Goal: Register for event/course

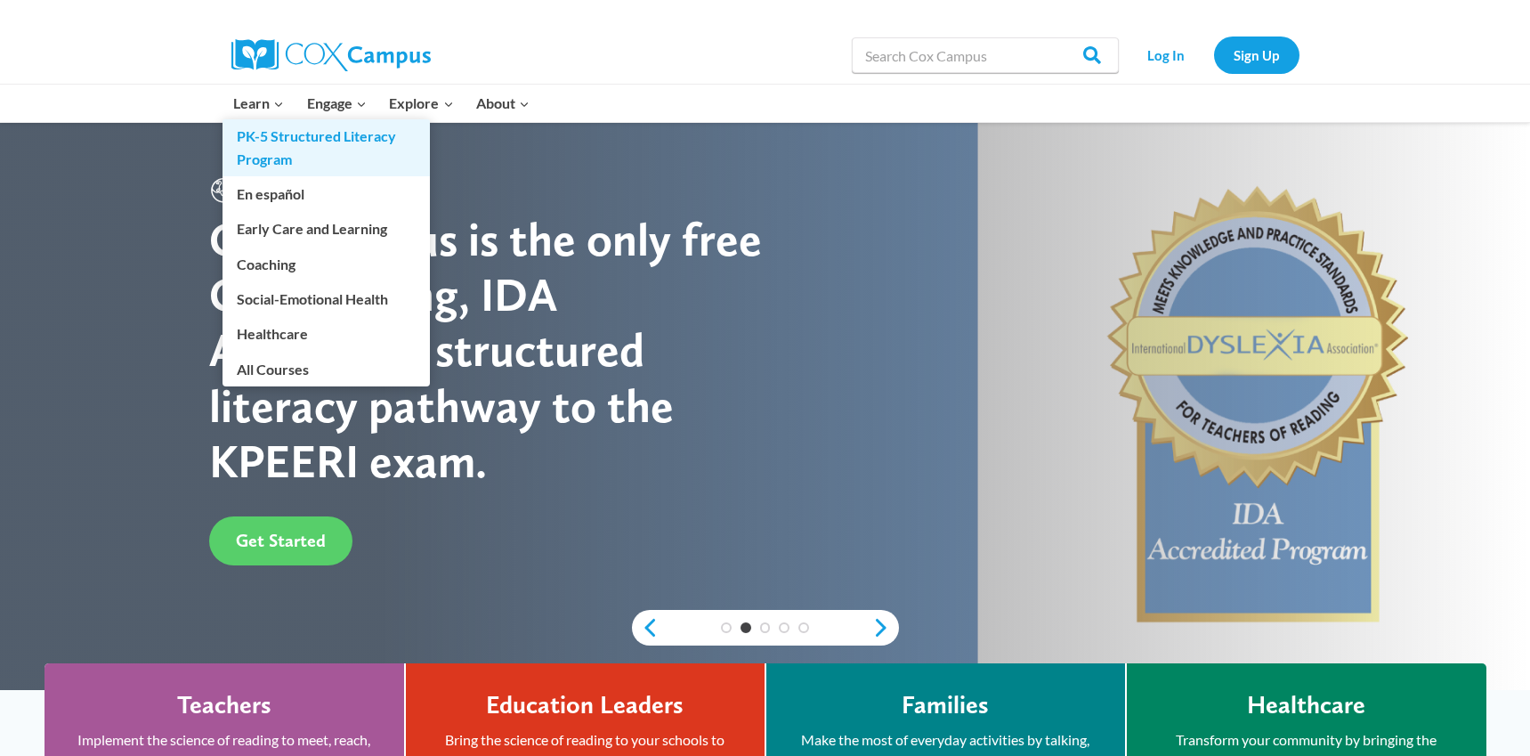
click at [265, 147] on link "PK-5 Structured Literacy Program" at bounding box center [326, 147] width 207 height 57
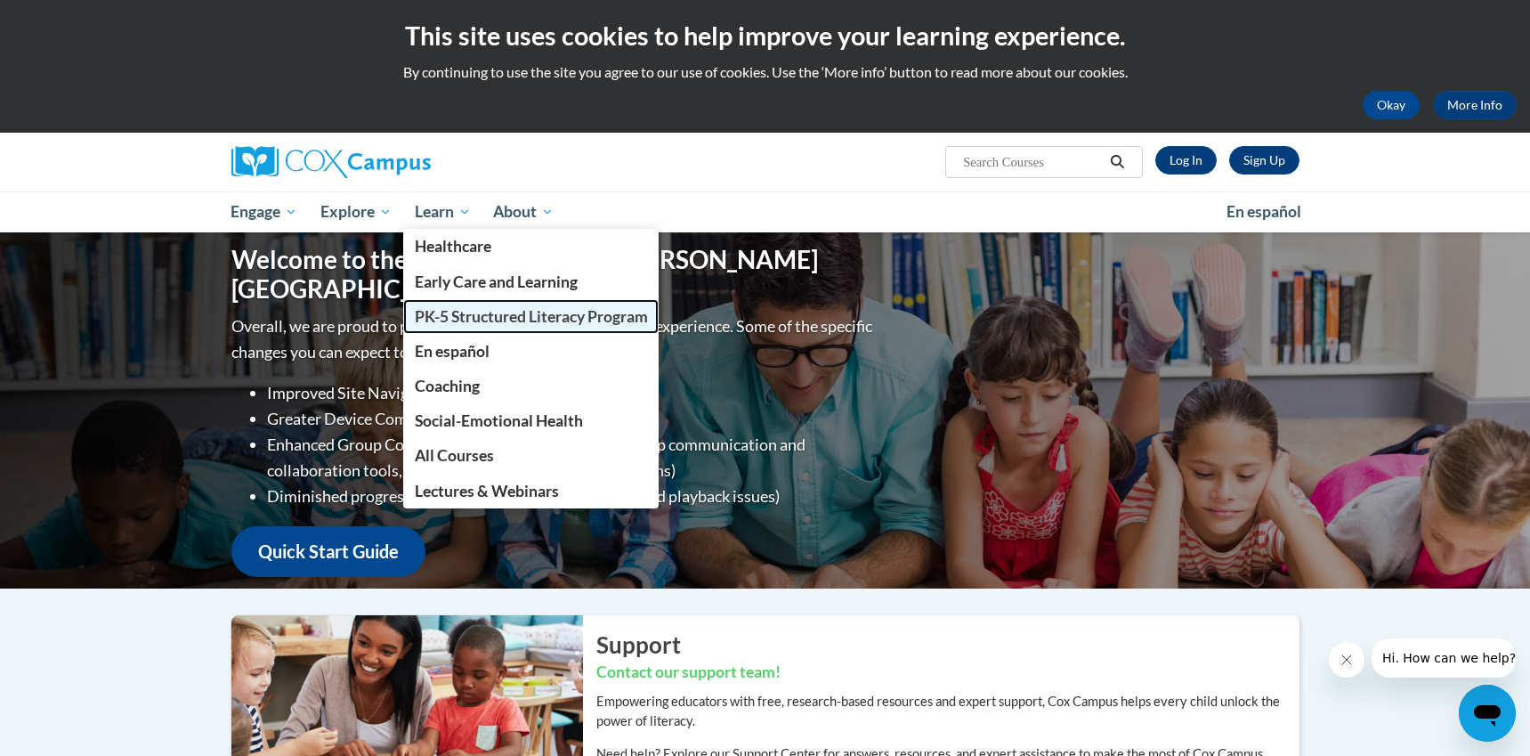
click at [464, 310] on span "PK-5 Structured Literacy Program" at bounding box center [531, 316] width 233 height 19
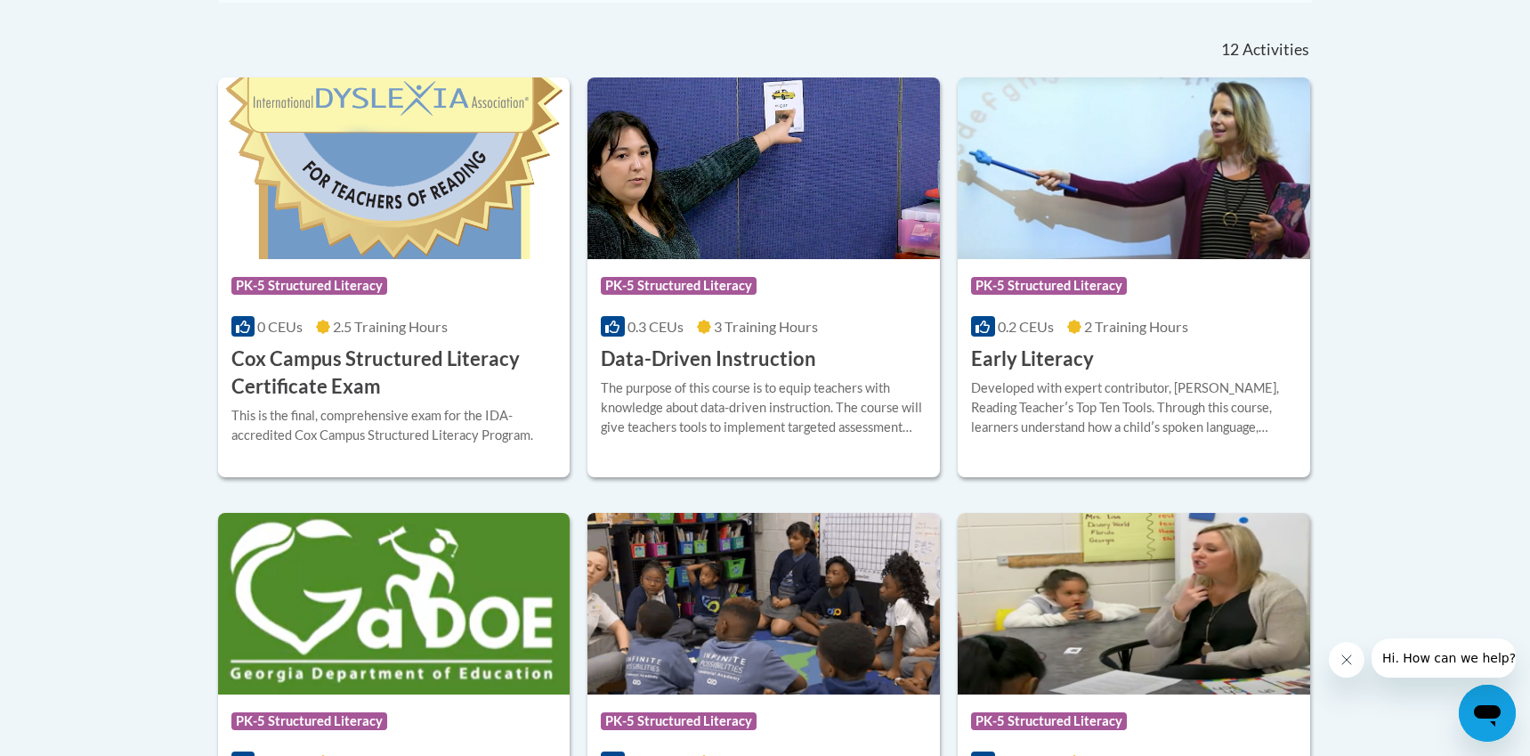
scroll to position [680, 0]
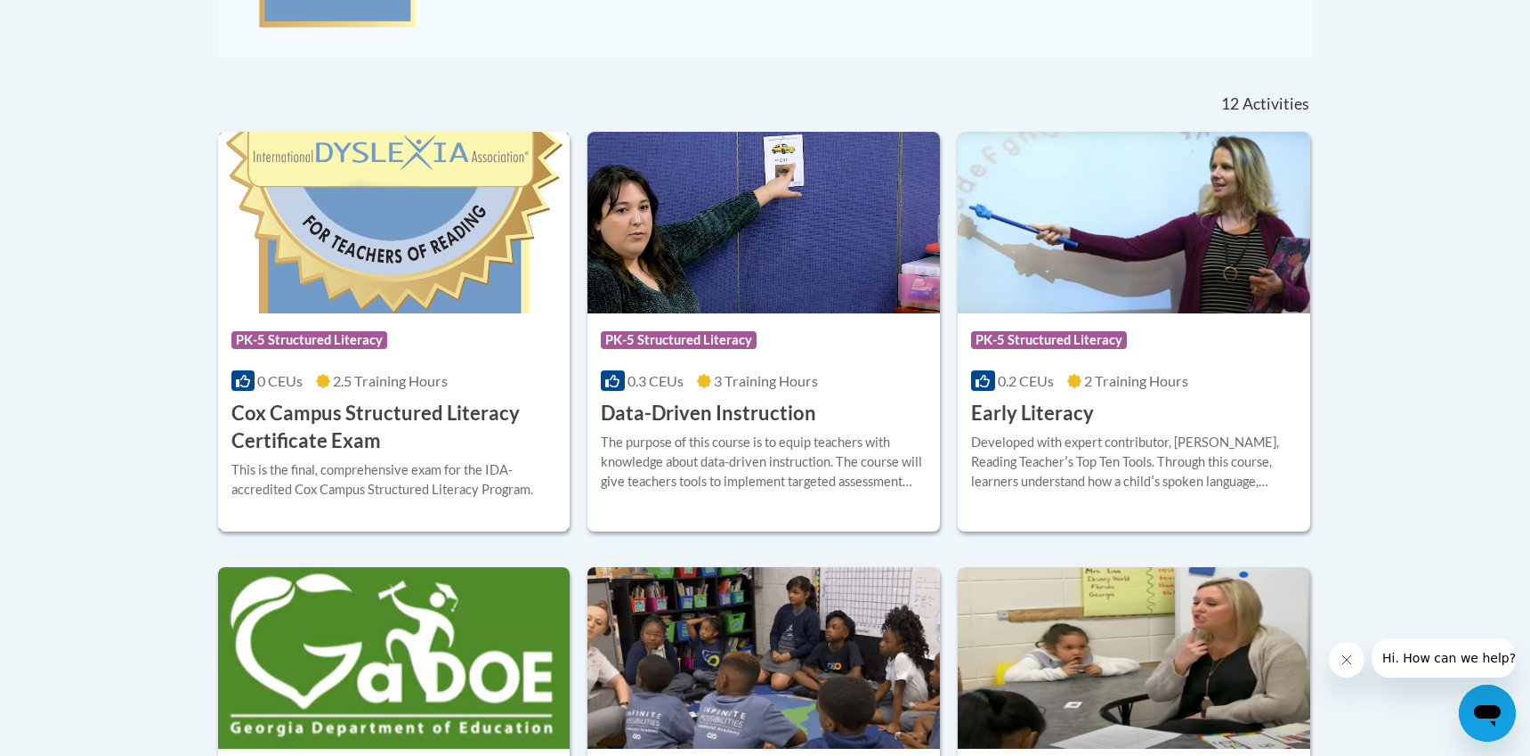
click at [349, 443] on h3 "Cox Campus Structured Literacy Certificate Exam" at bounding box center [394, 427] width 326 height 55
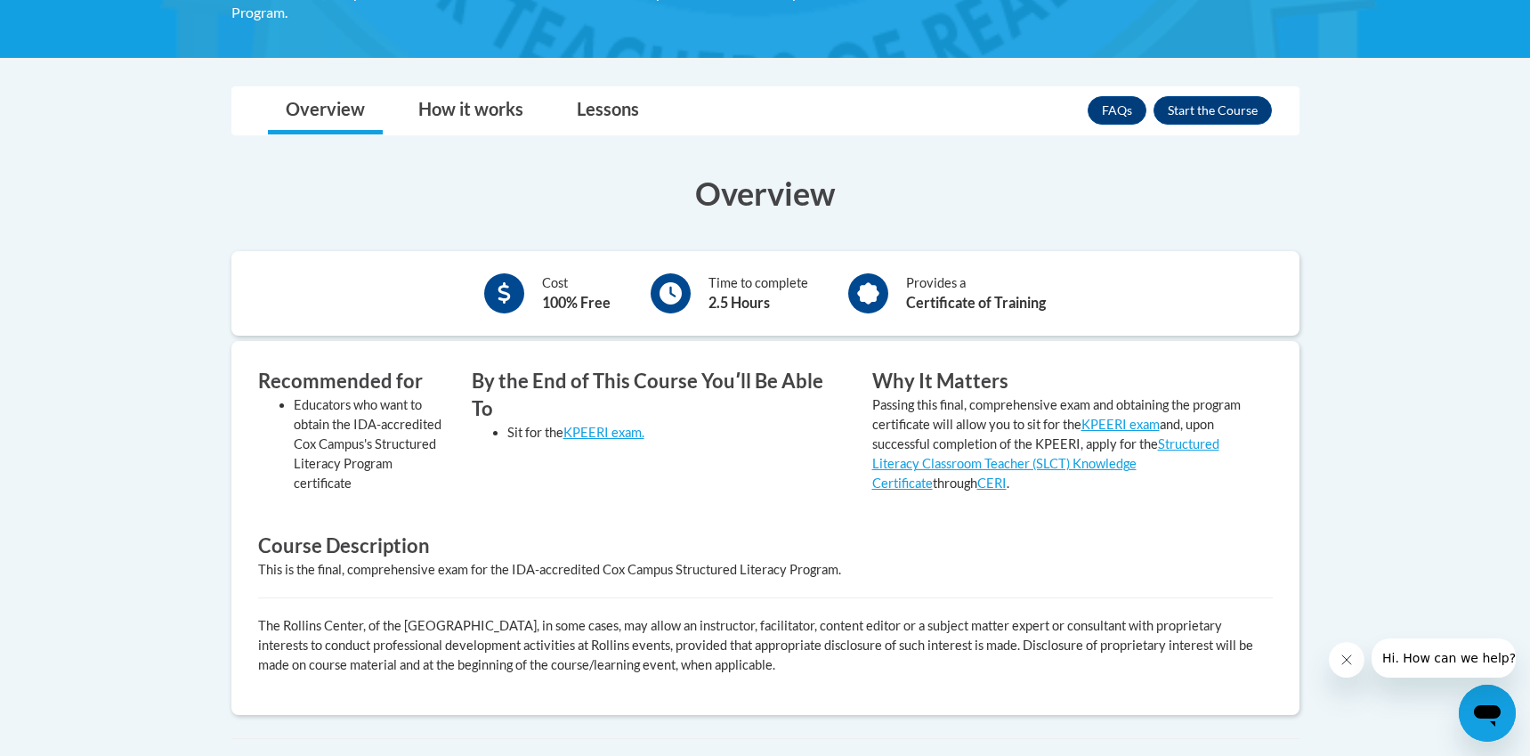
scroll to position [413, 0]
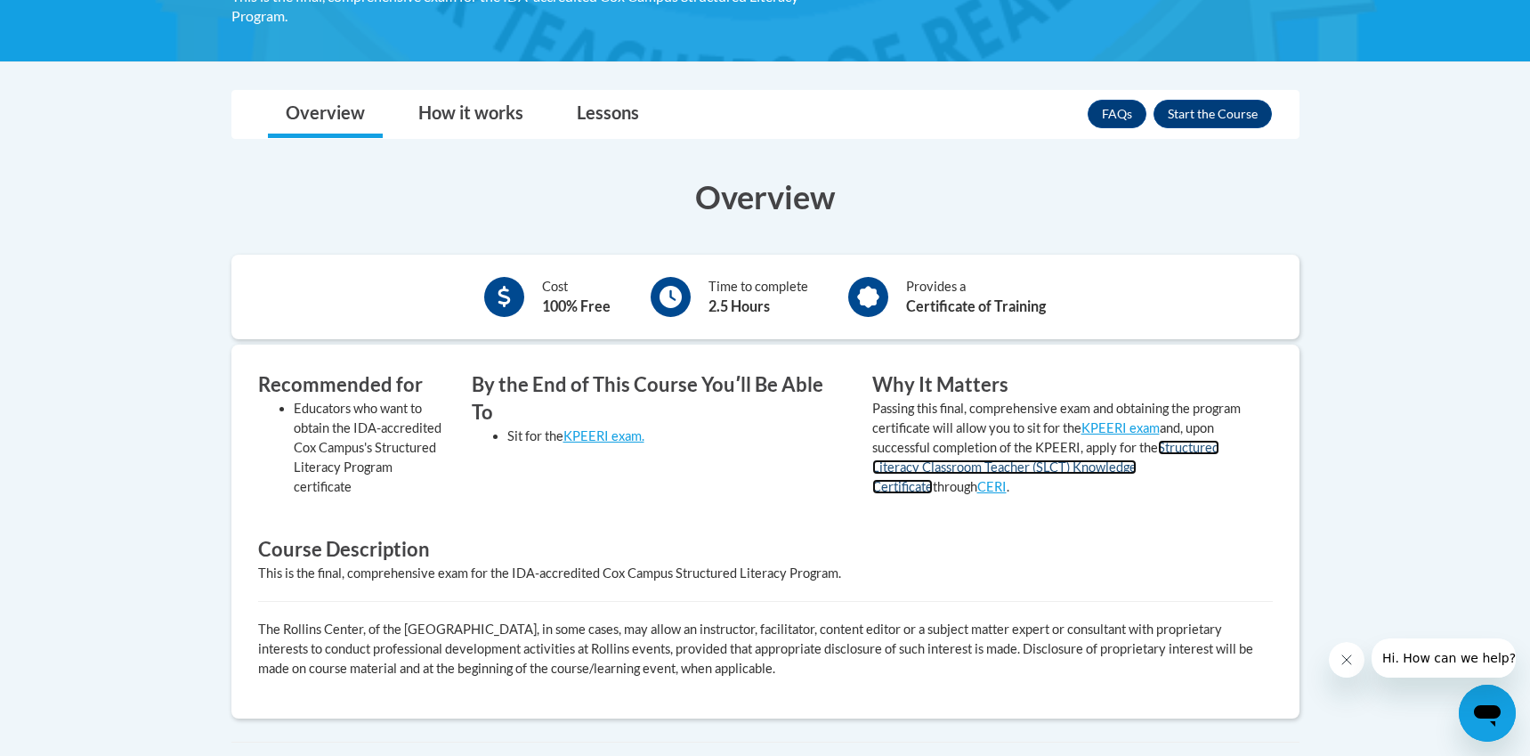
click at [1018, 467] on link "Structured Literacy Classroom Teacher (SLCT) Knowledge Certificate" at bounding box center [1045, 467] width 347 height 54
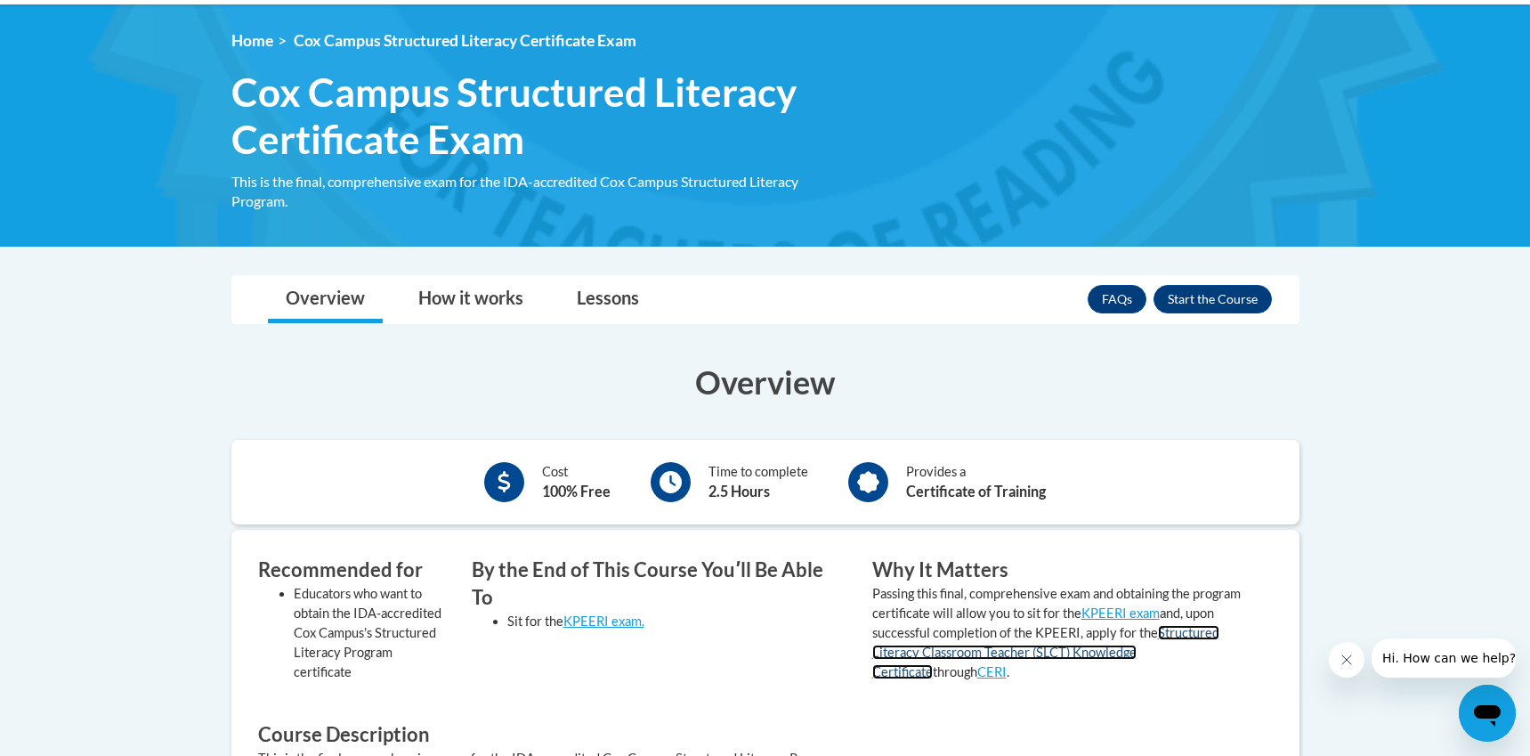
scroll to position [231, 0]
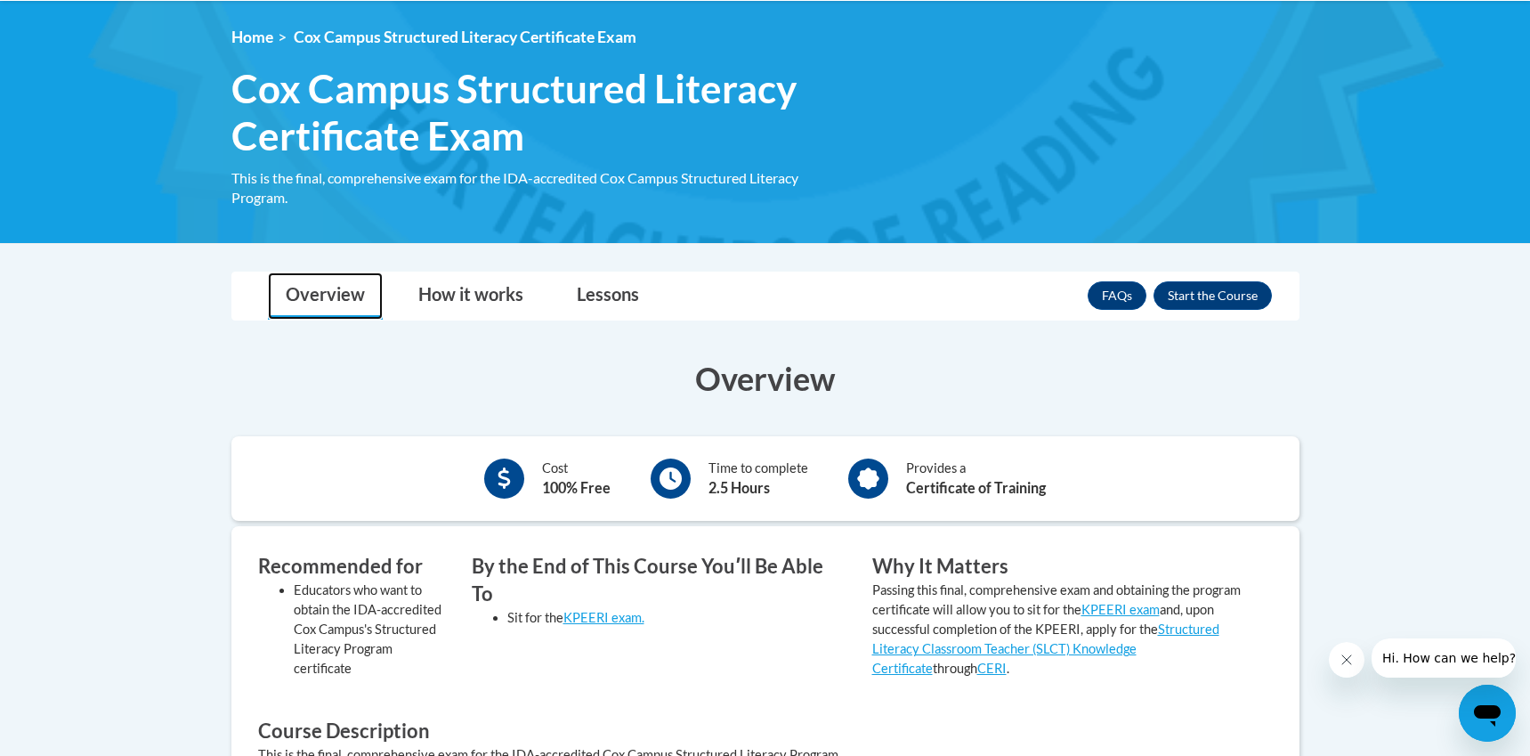
click at [345, 304] on link "Overview" at bounding box center [325, 295] width 115 height 47
click at [1113, 307] on link "FAQs" at bounding box center [1117, 295] width 59 height 28
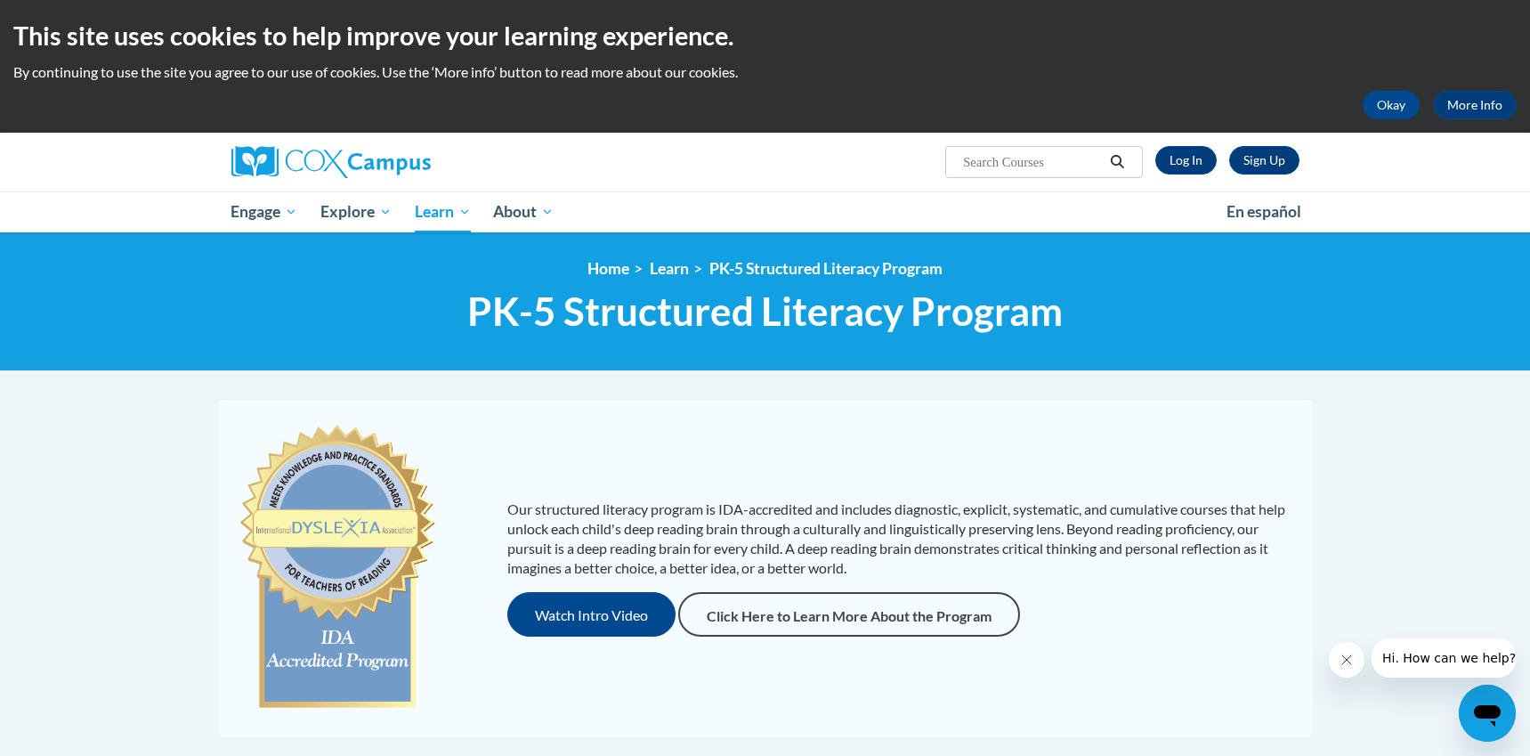
click at [578, 408] on div "Our structured literacy program is IDA-accredited and includes diagnostic, expl…" at bounding box center [765, 568] width 1095 height 338
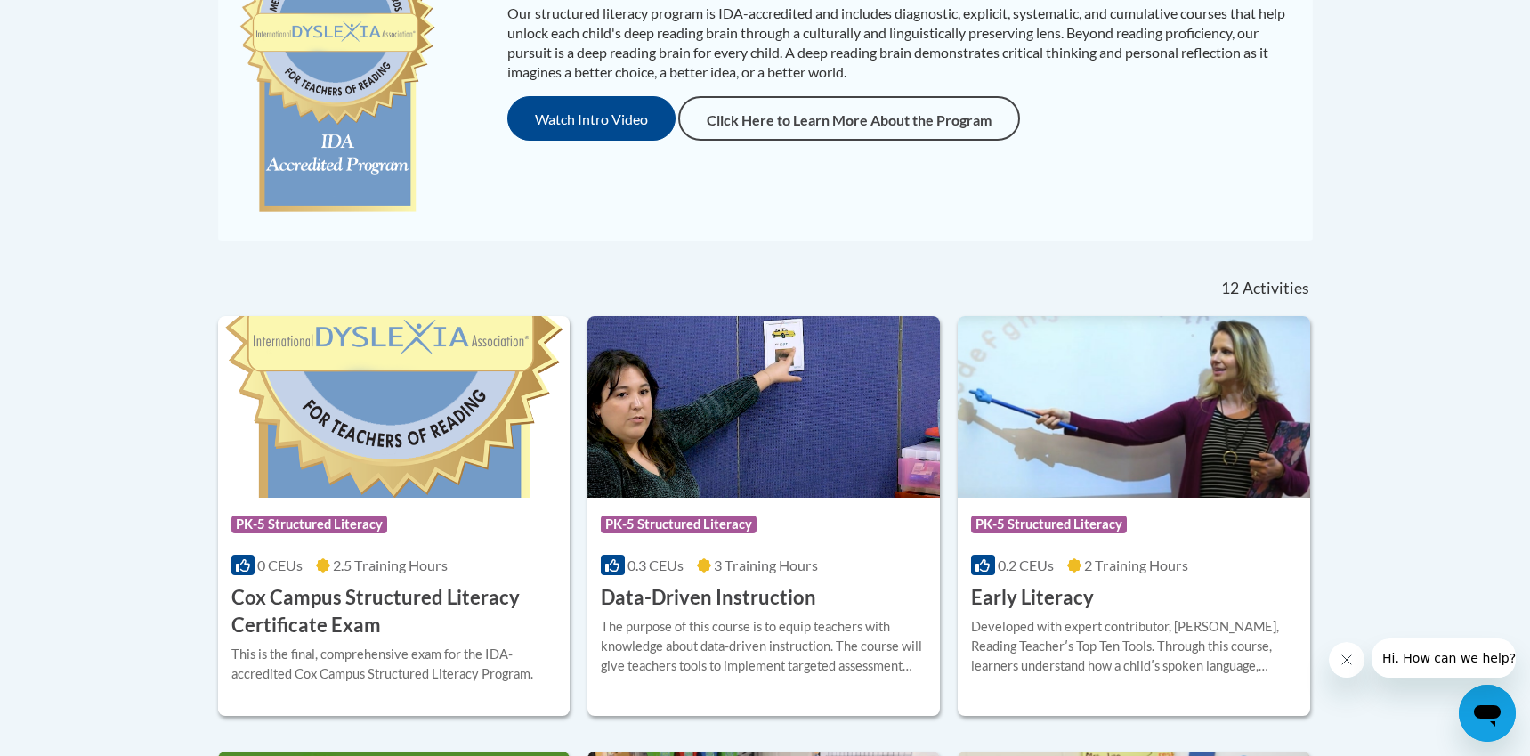
scroll to position [420, 0]
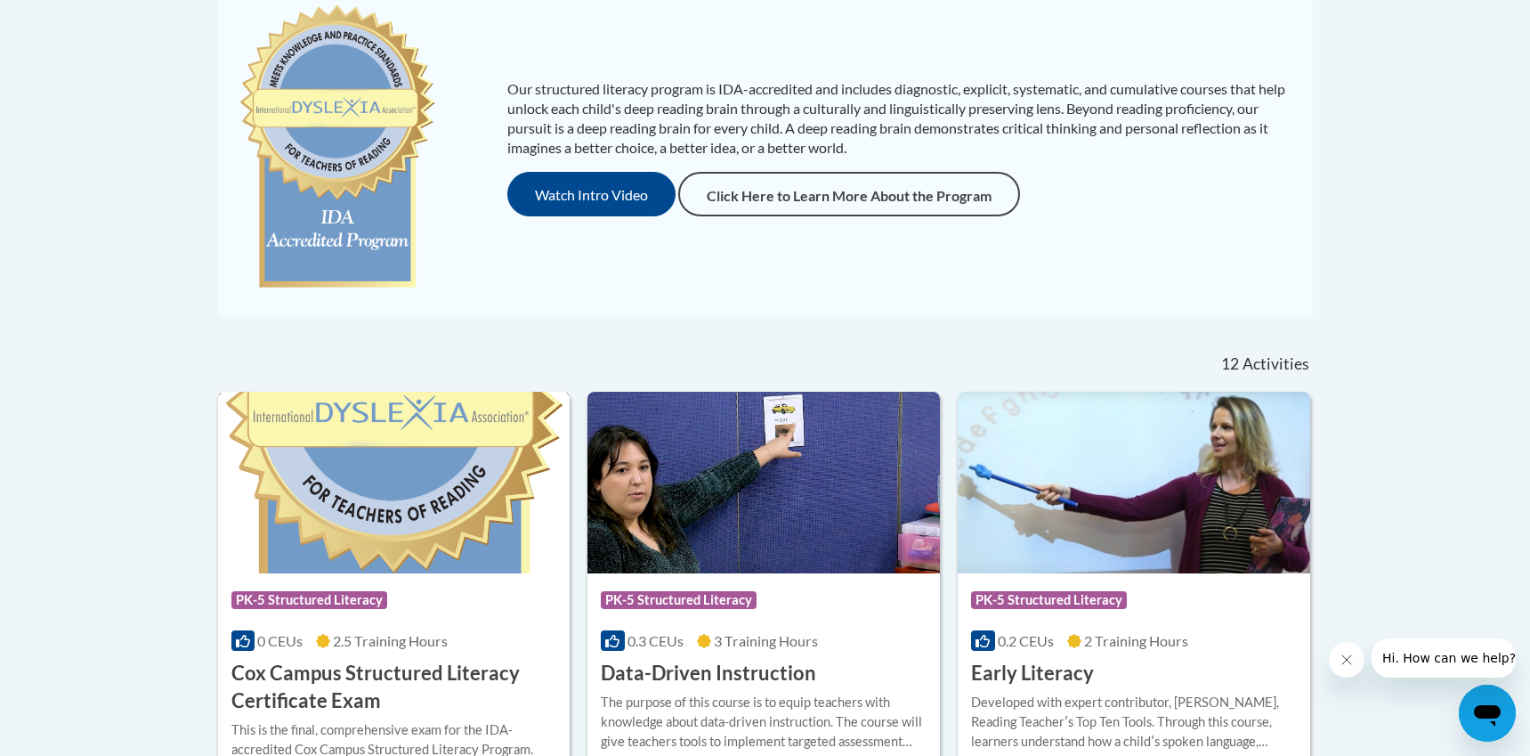
click at [363, 550] on img at bounding box center [394, 483] width 353 height 182
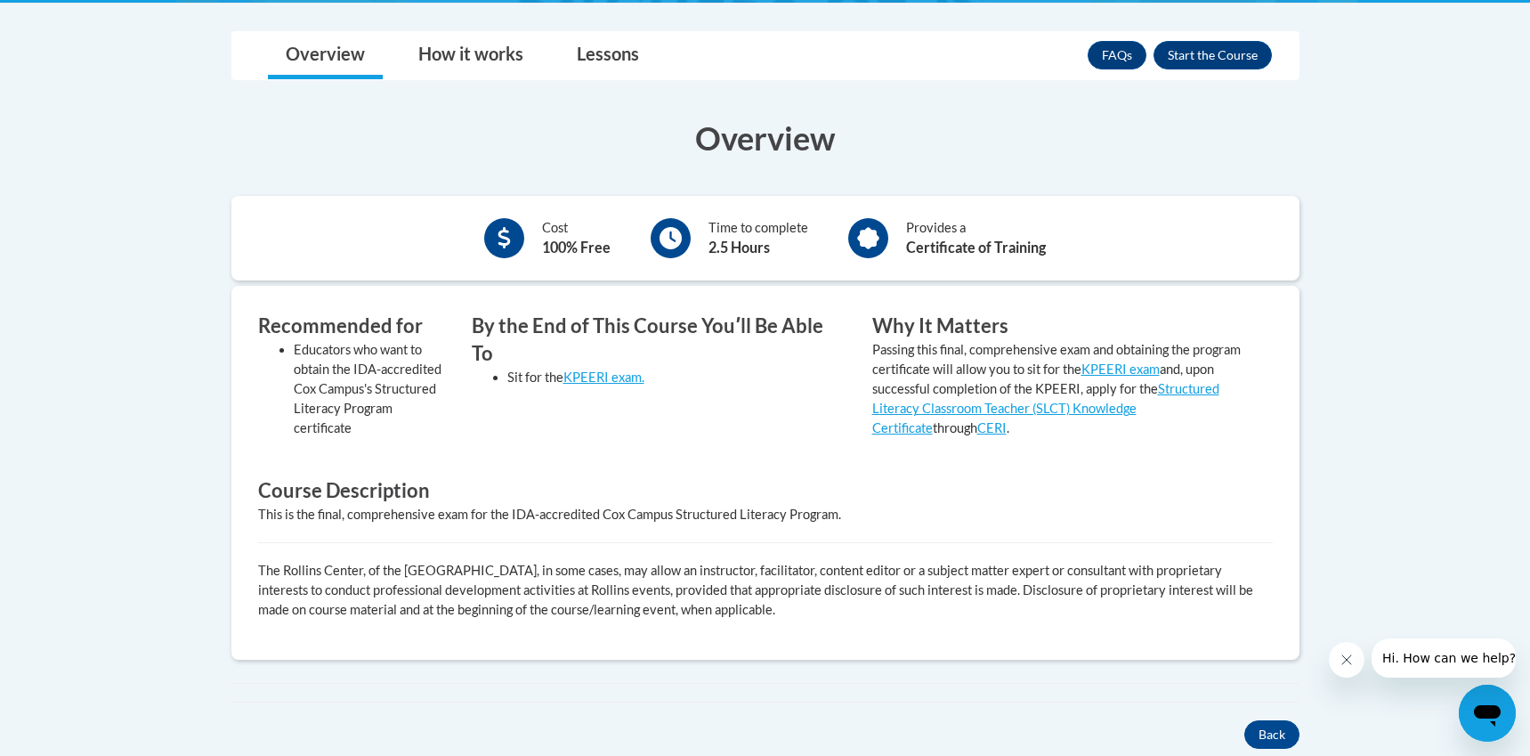
scroll to position [434, 0]
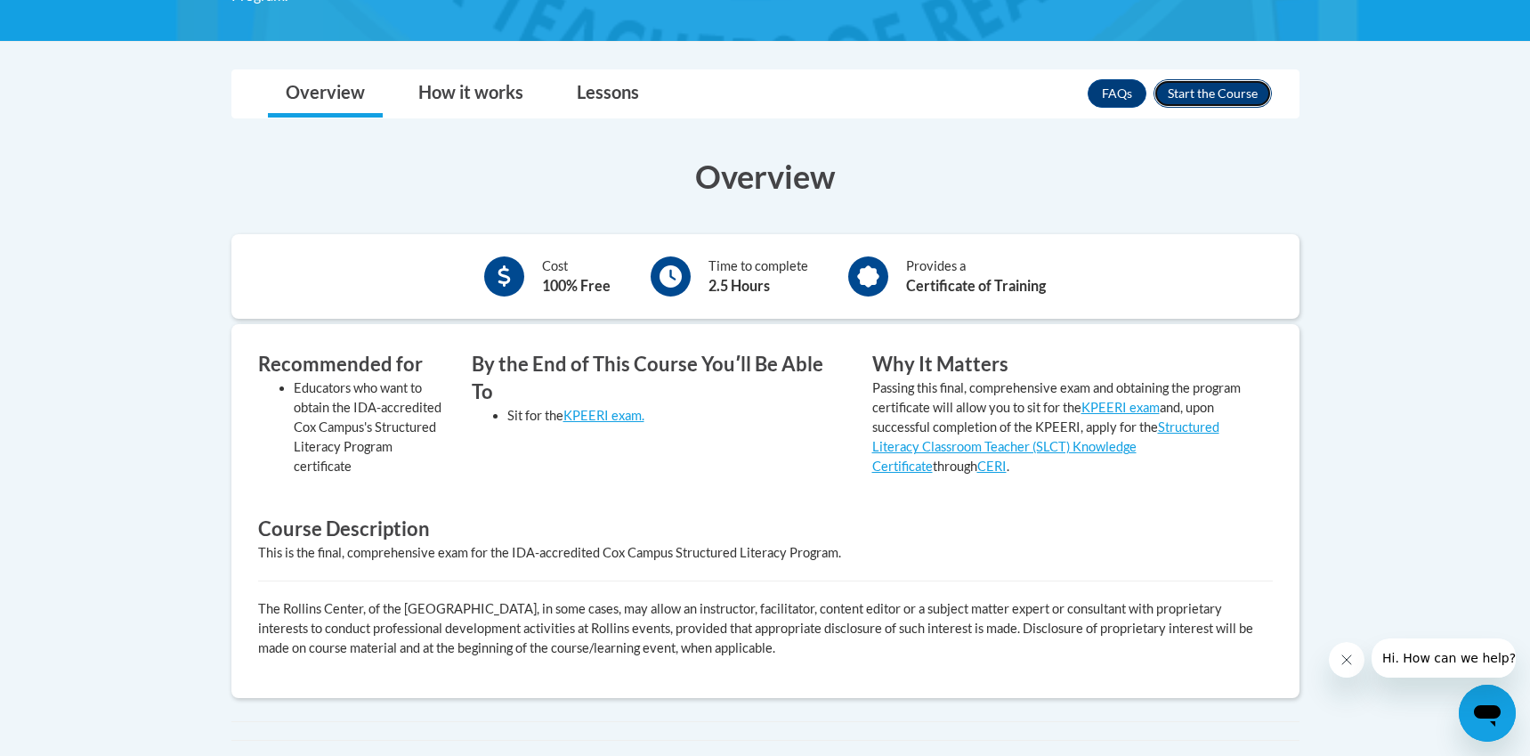
click at [1198, 87] on button "Enroll" at bounding box center [1213, 93] width 118 height 28
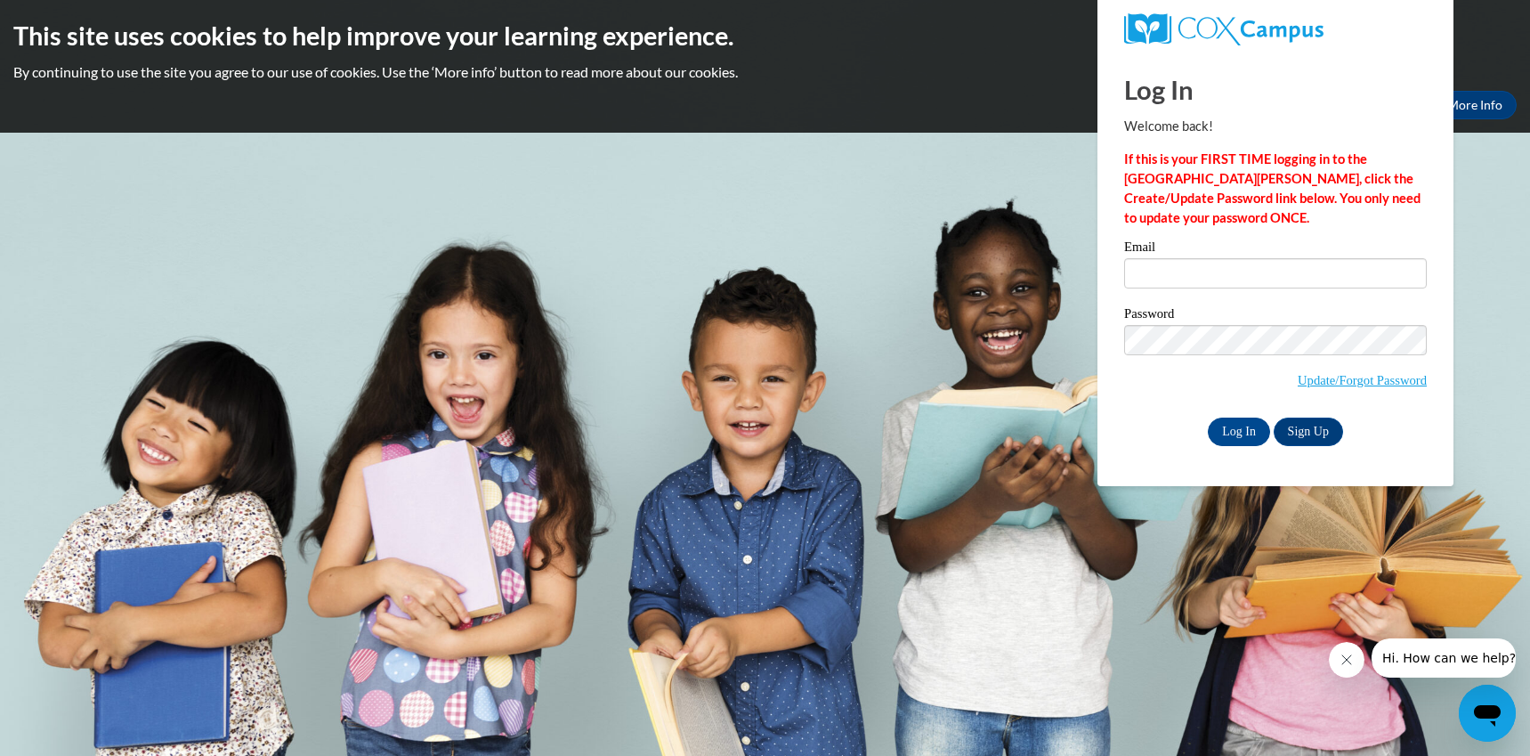
click at [1208, 256] on label "Email" at bounding box center [1275, 249] width 303 height 18
click at [1208, 258] on input "Email" at bounding box center [1275, 273] width 303 height 30
click at [1208, 256] on label "Email" at bounding box center [1275, 249] width 303 height 18
click at [1208, 258] on input "Email" at bounding box center [1275, 273] width 303 height 30
type input "katrena.leininger@gmail.com"
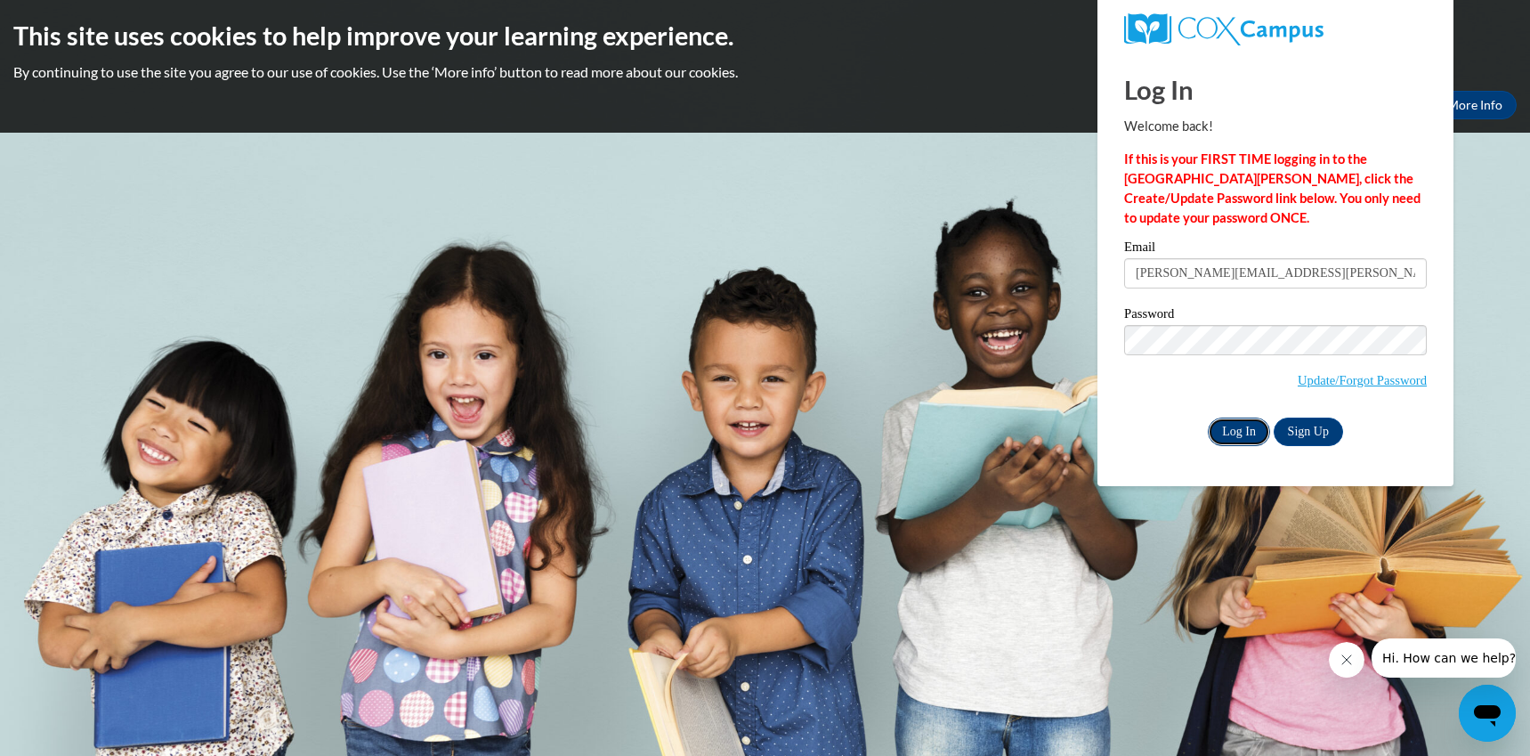
click at [1252, 427] on input "Log In" at bounding box center [1239, 432] width 62 height 28
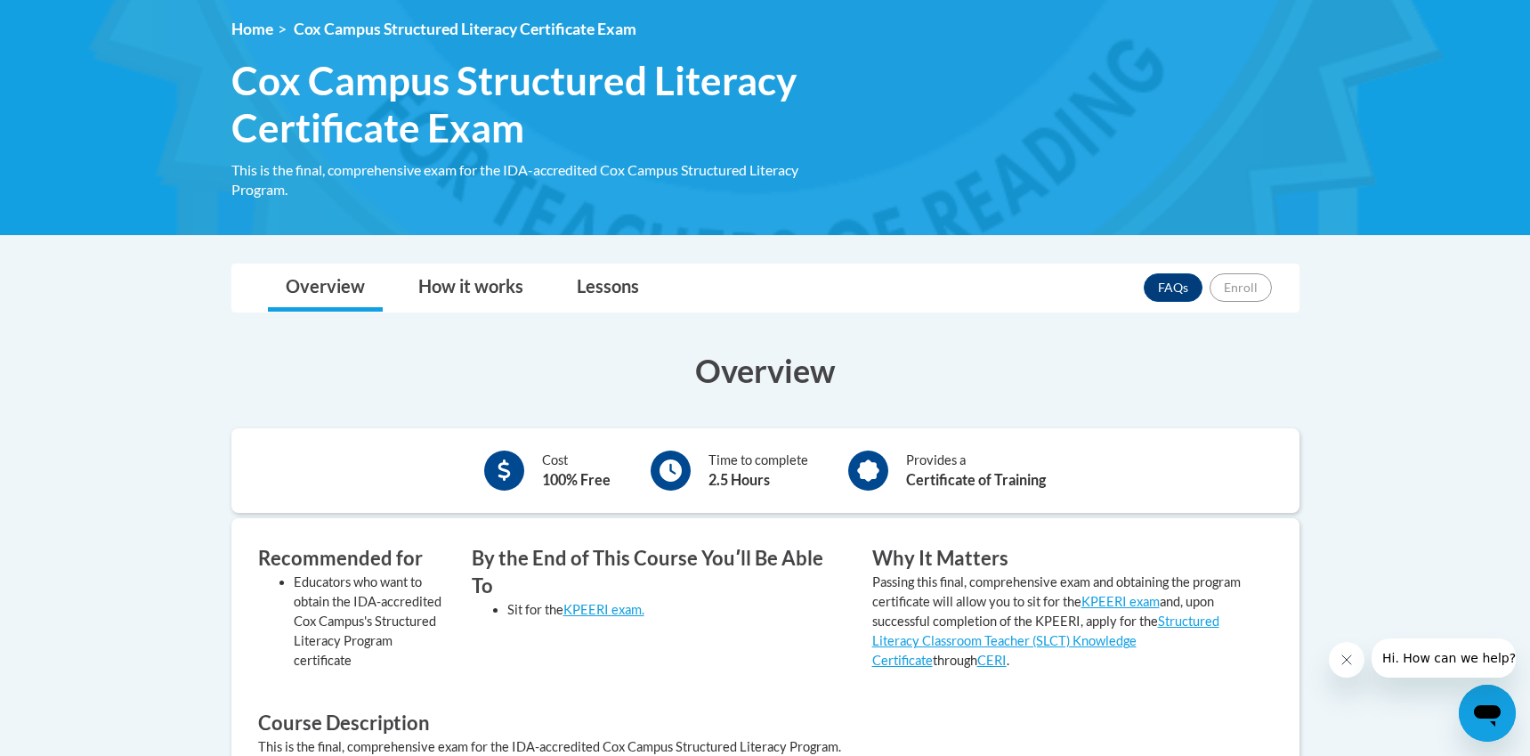
scroll to position [240, 0]
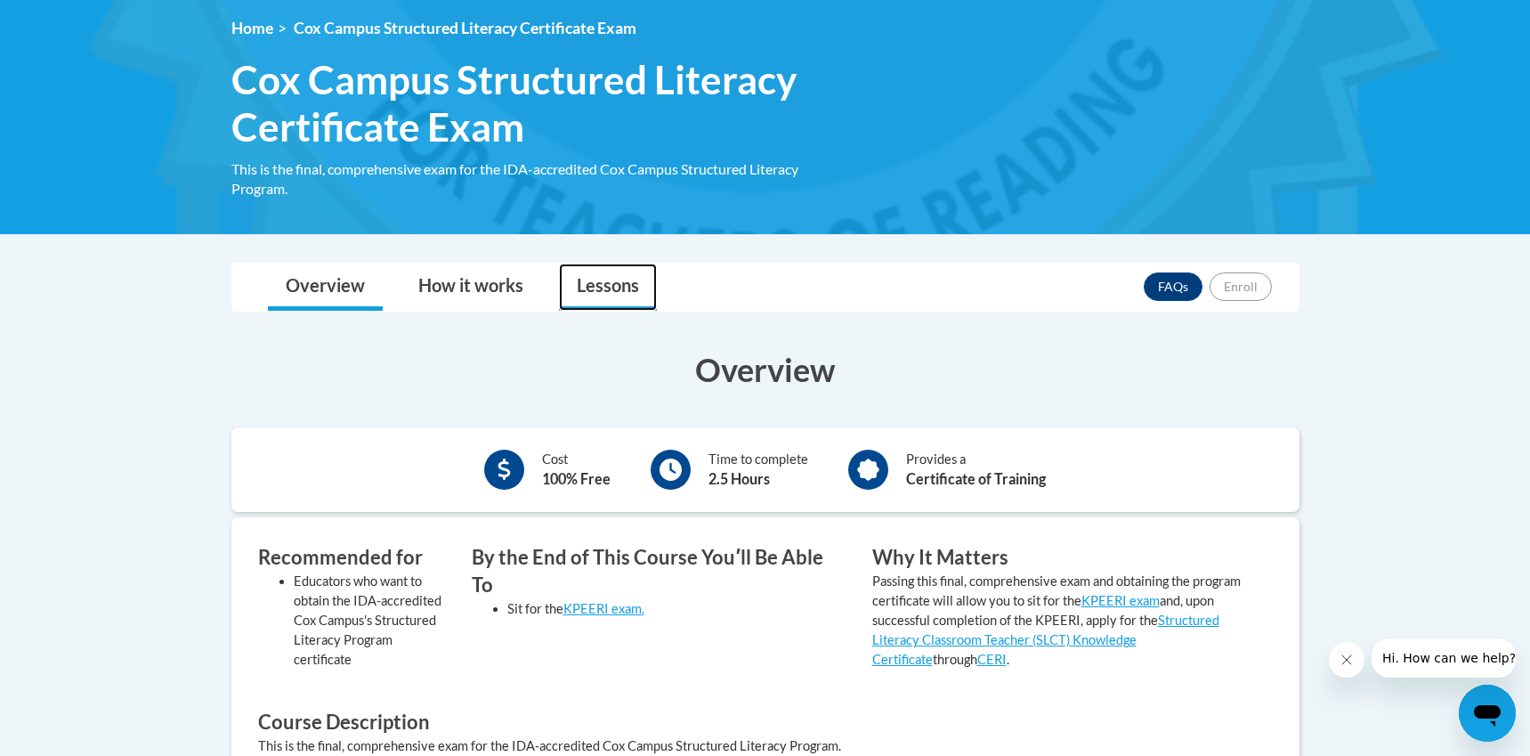
click at [616, 282] on link "Lessons" at bounding box center [608, 287] width 98 height 47
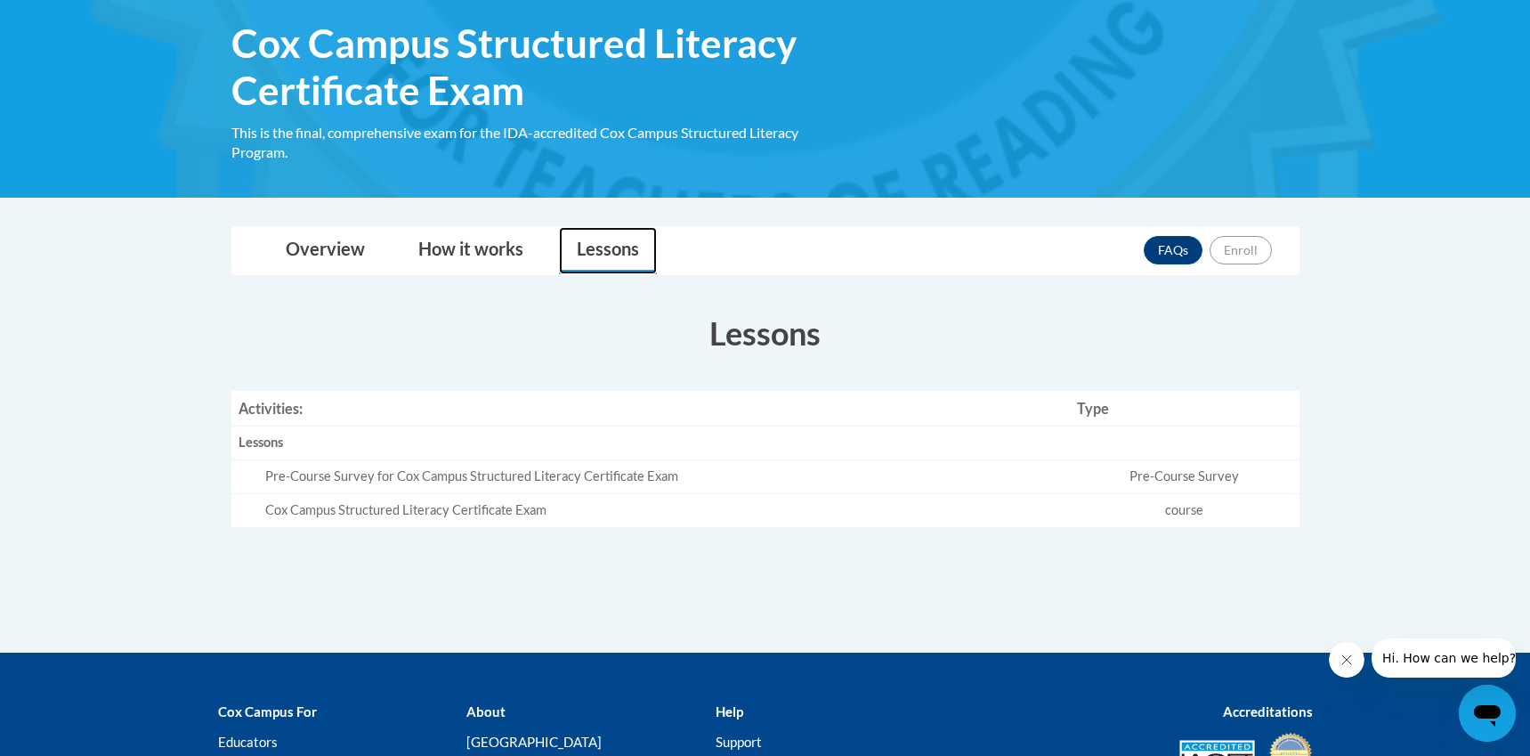
scroll to position [231, 0]
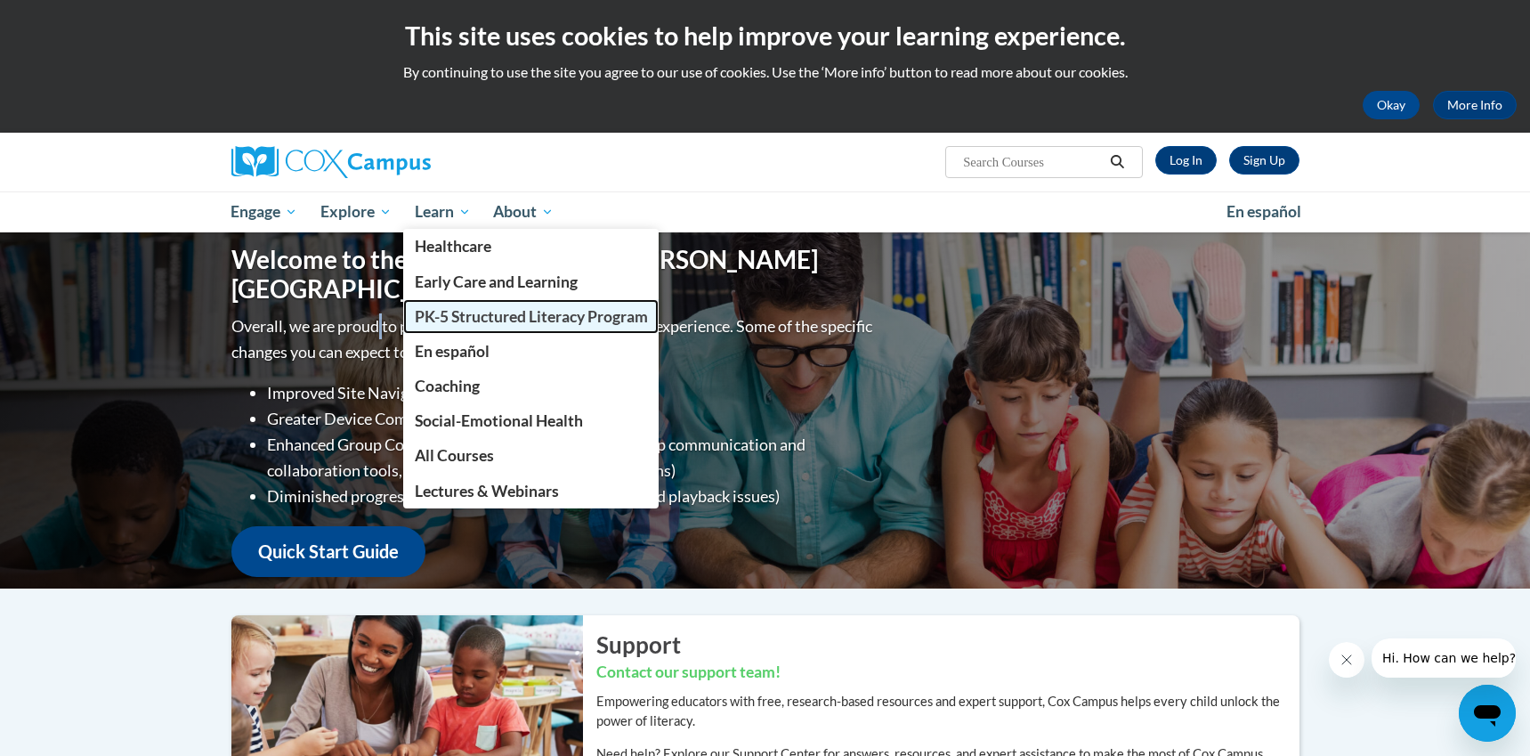
click at [471, 310] on span "PK-5 Structured Literacy Program" at bounding box center [531, 316] width 233 height 19
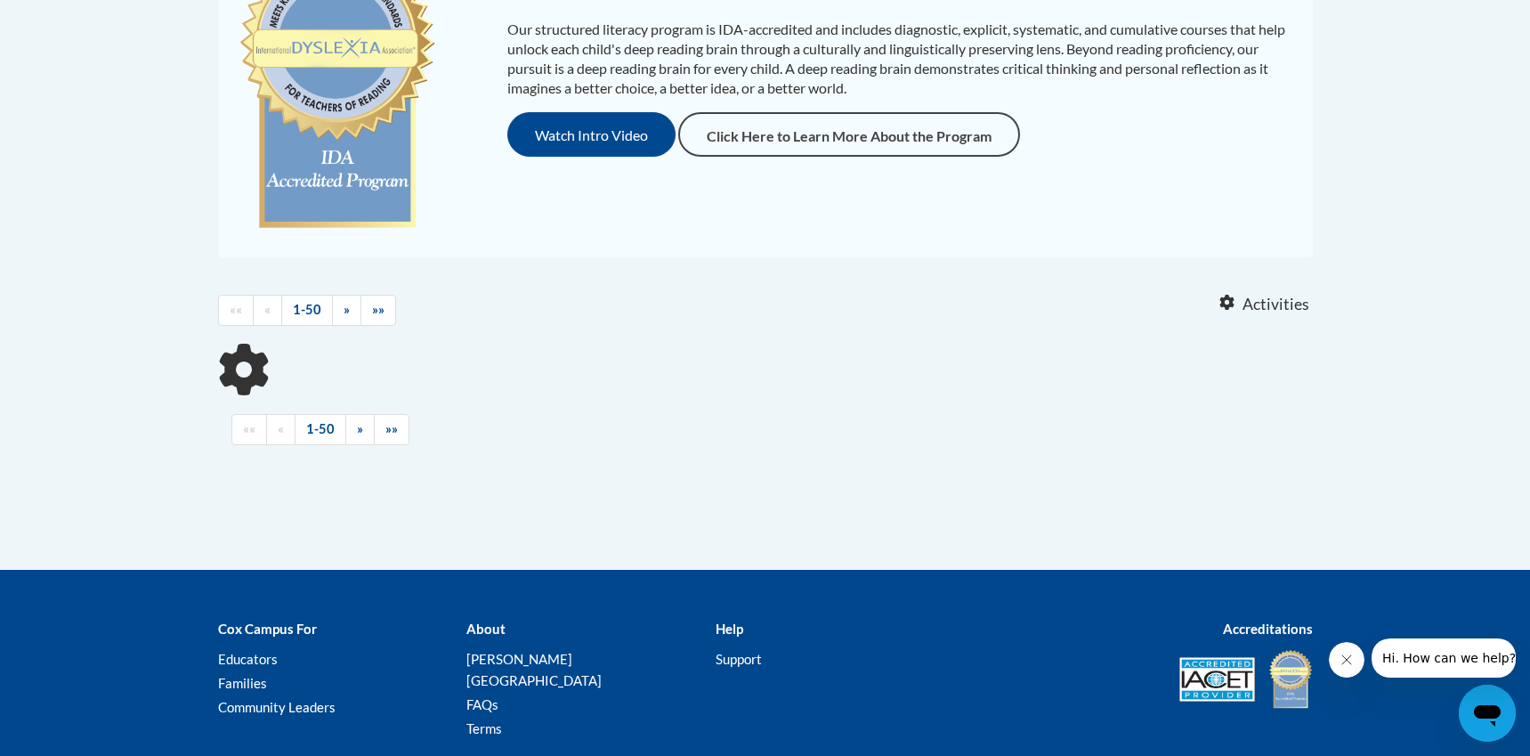
scroll to position [483, 0]
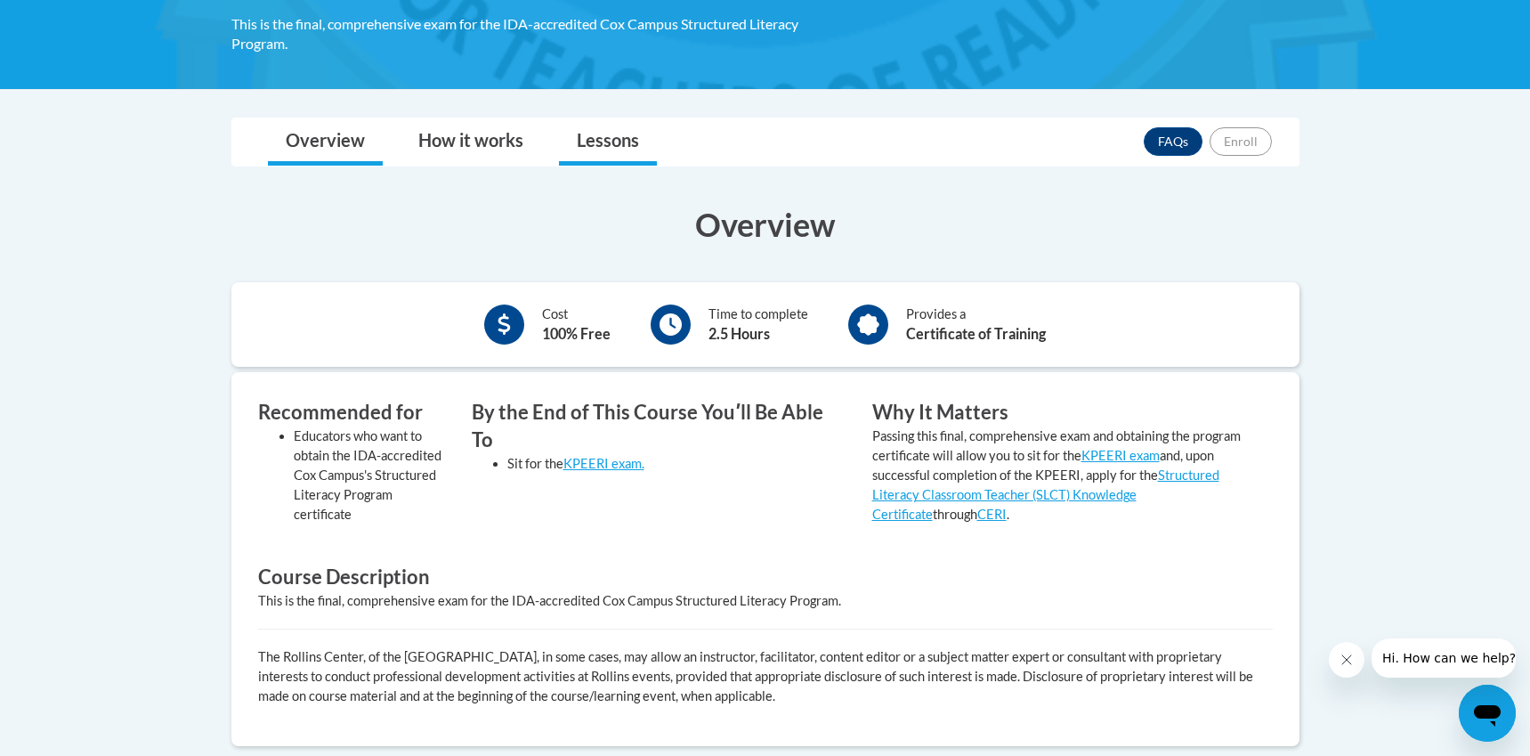
scroll to position [389, 0]
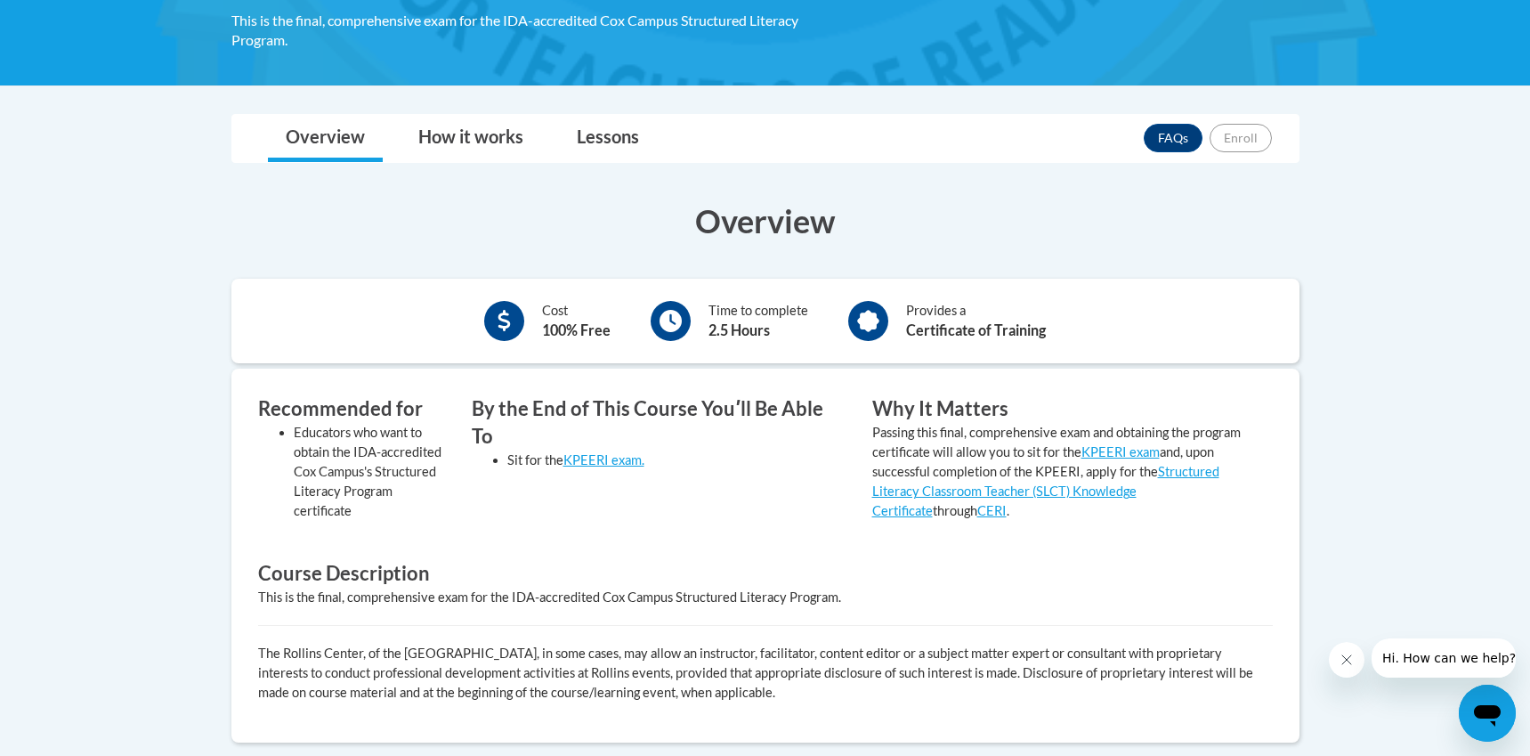
click at [596, 450] on li "Sit for the KPEERI exam." at bounding box center [676, 460] width 338 height 20
click at [597, 452] on link "KPEERI exam." at bounding box center [604, 459] width 81 height 15
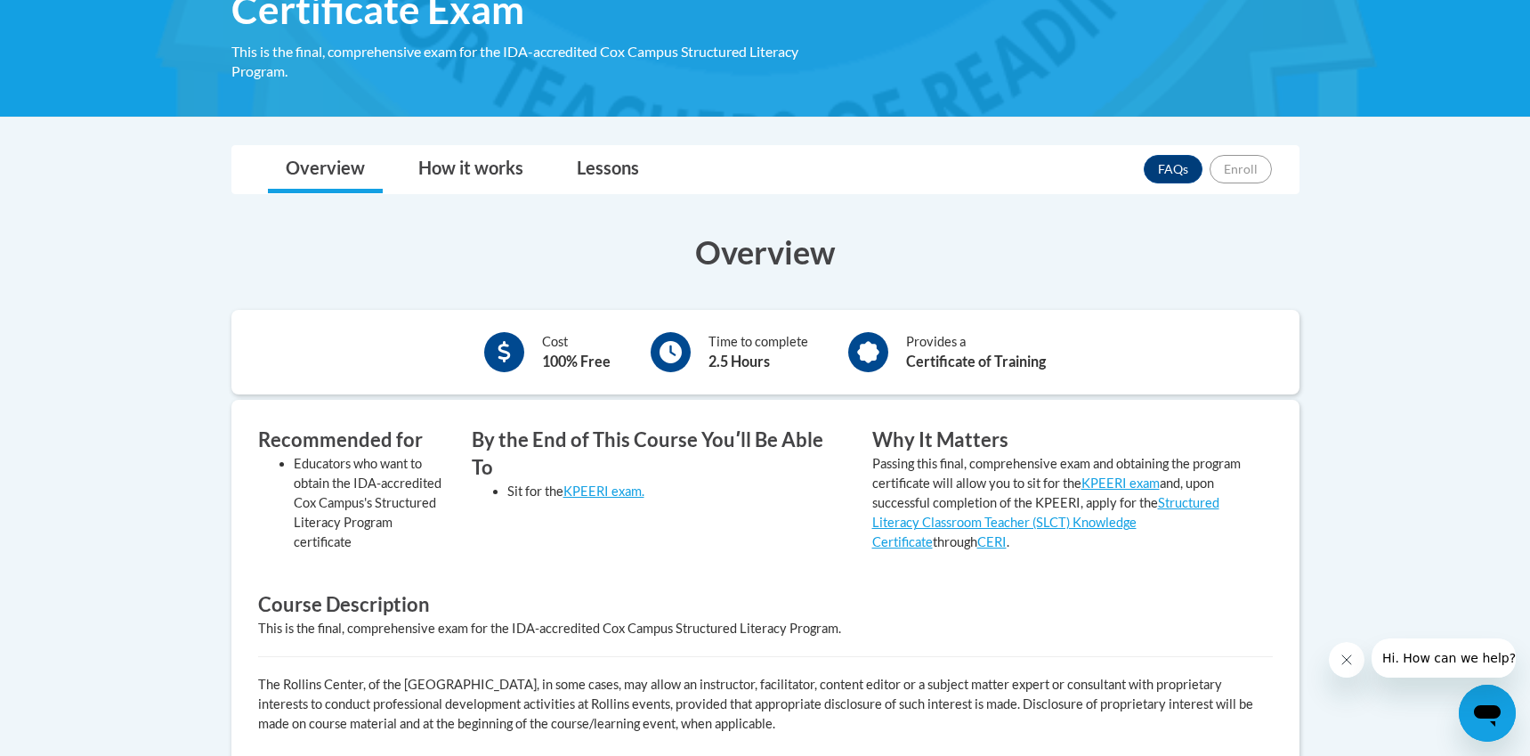
scroll to position [380, 0]
